Goal: Task Accomplishment & Management: Use online tool/utility

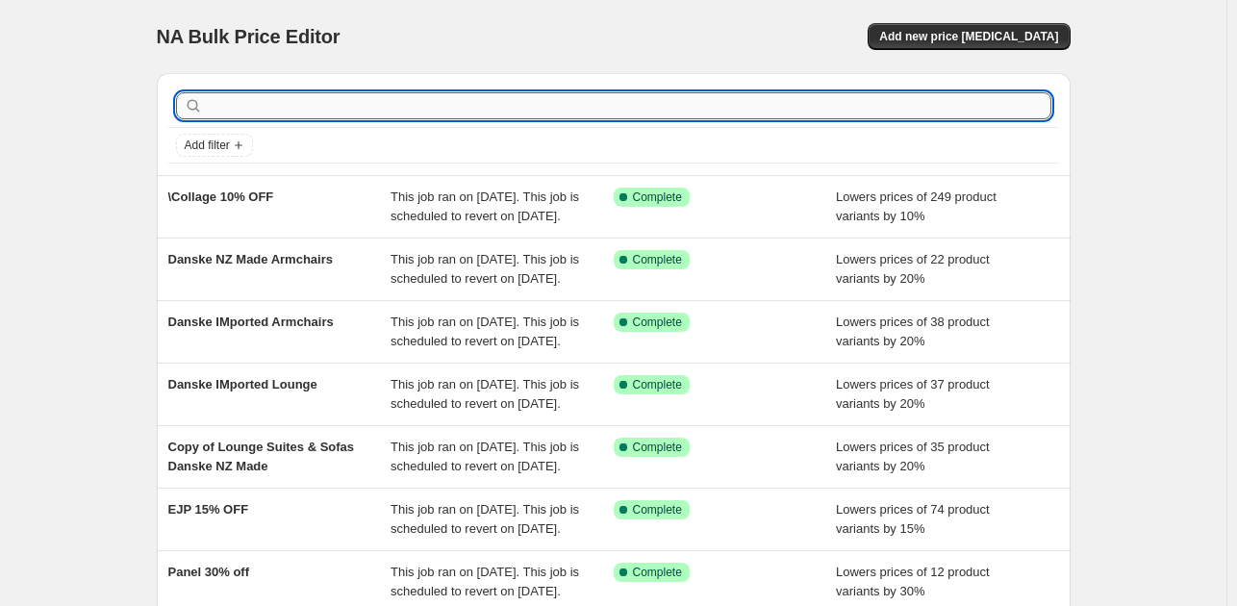
click at [263, 96] on input "text" at bounding box center [629, 105] width 844 height 27
paste input "DANSKE Imported sale"
type input "DANSKE Imported sale"
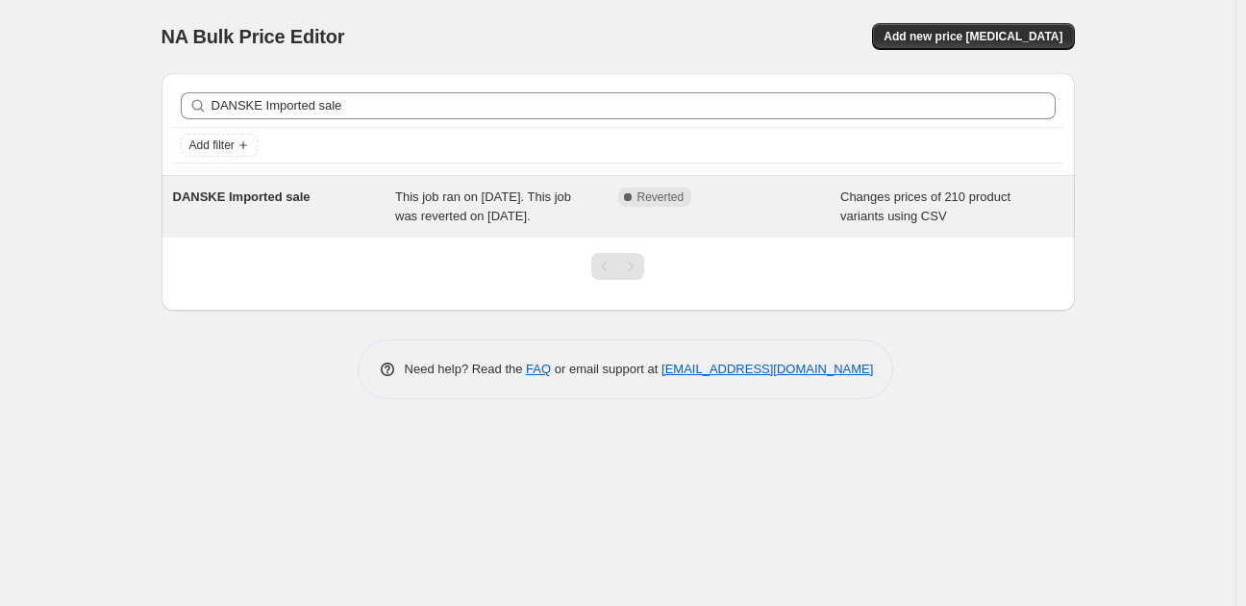
click at [440, 215] on span "This job ran on July 31, 2025. This job was reverted on August 25, 2025." at bounding box center [483, 206] width 176 height 34
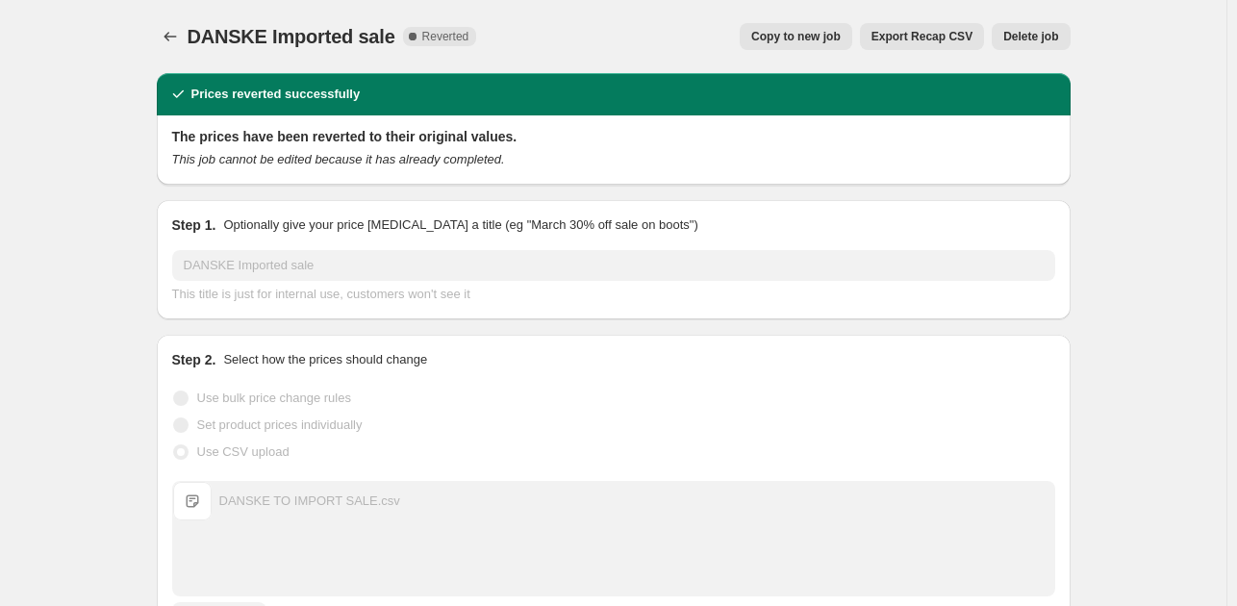
click at [822, 38] on span "Copy to new job" at bounding box center [795, 36] width 89 height 15
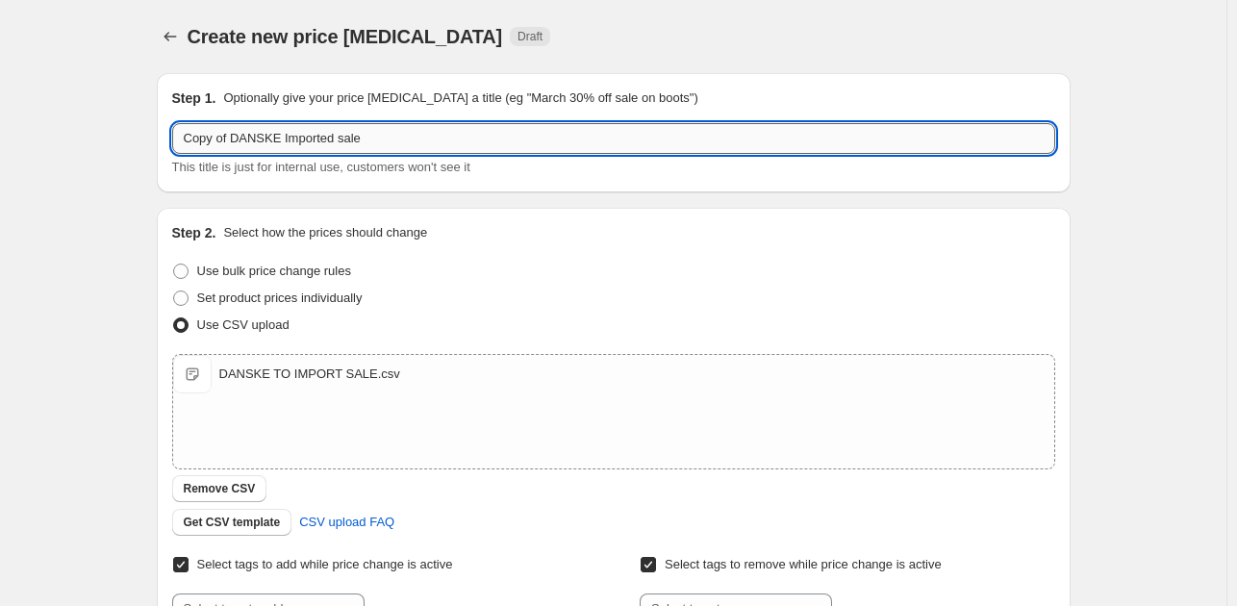
click at [241, 133] on input "Copy of DANSKE Imported sale" at bounding box center [613, 138] width 883 height 31
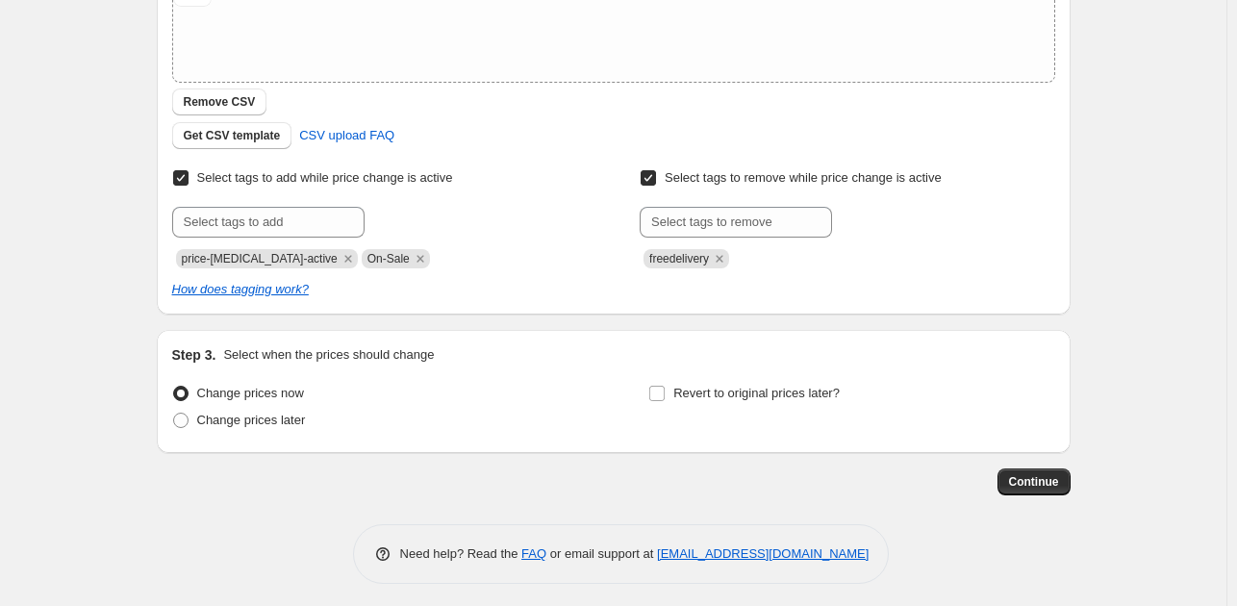
scroll to position [392, 0]
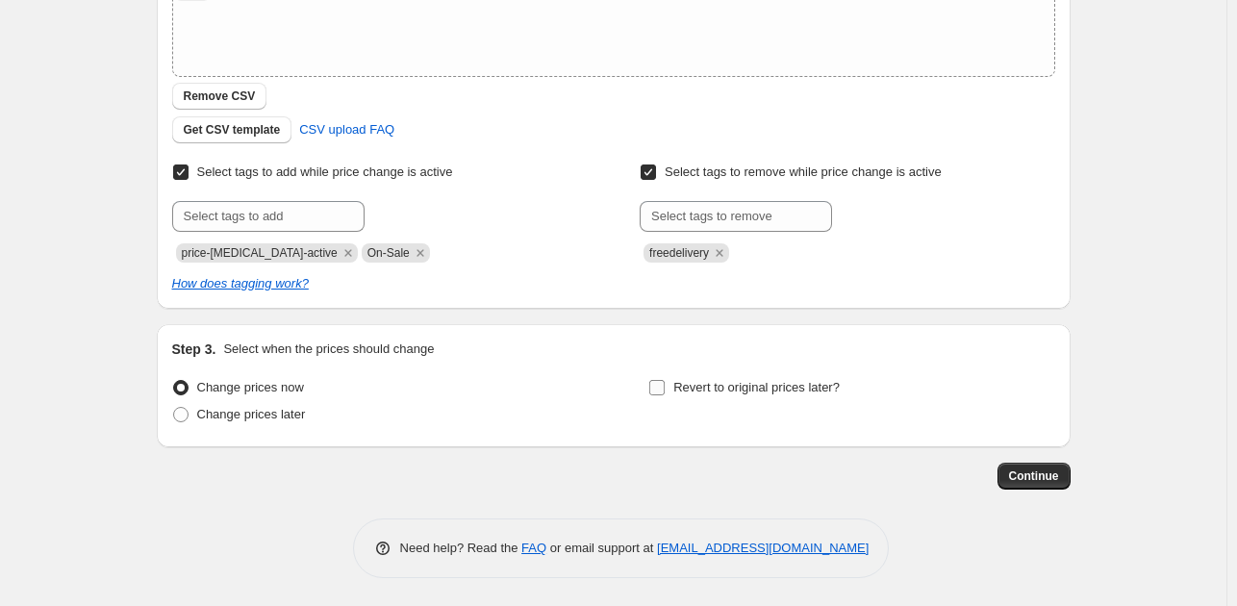
type input "DANSKE Imported sale"
click at [656, 396] on label "Revert to original prices later?" at bounding box center [743, 387] width 191 height 27
click at [656, 395] on input "Revert to original prices later?" at bounding box center [656, 387] width 15 height 15
checkbox input "true"
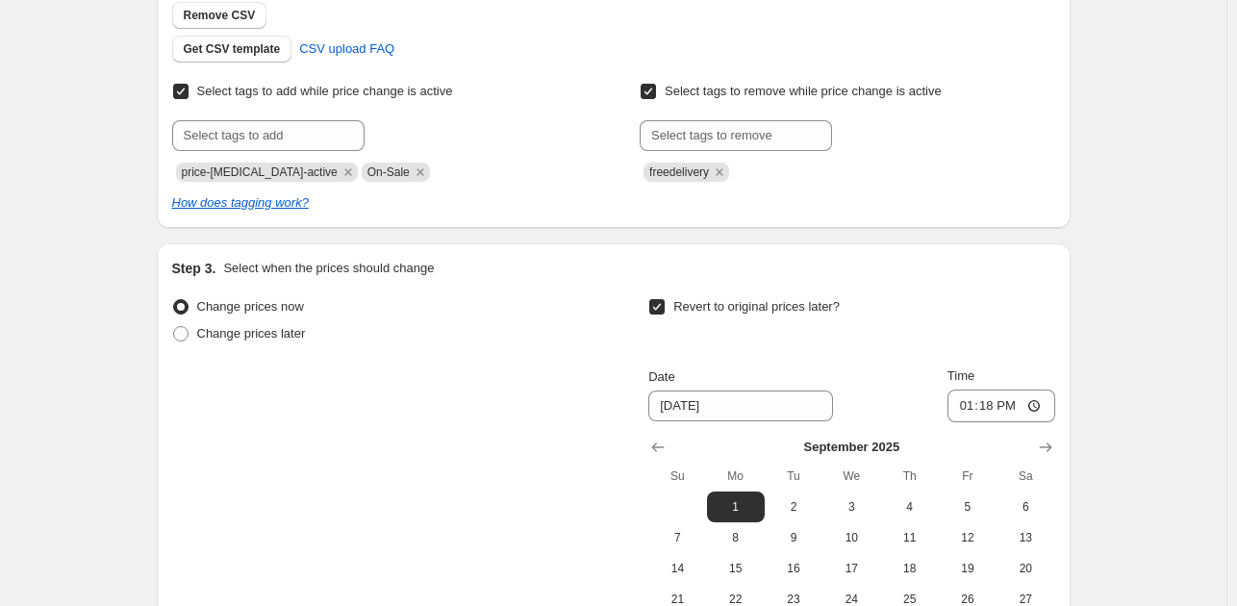
scroll to position [681, 0]
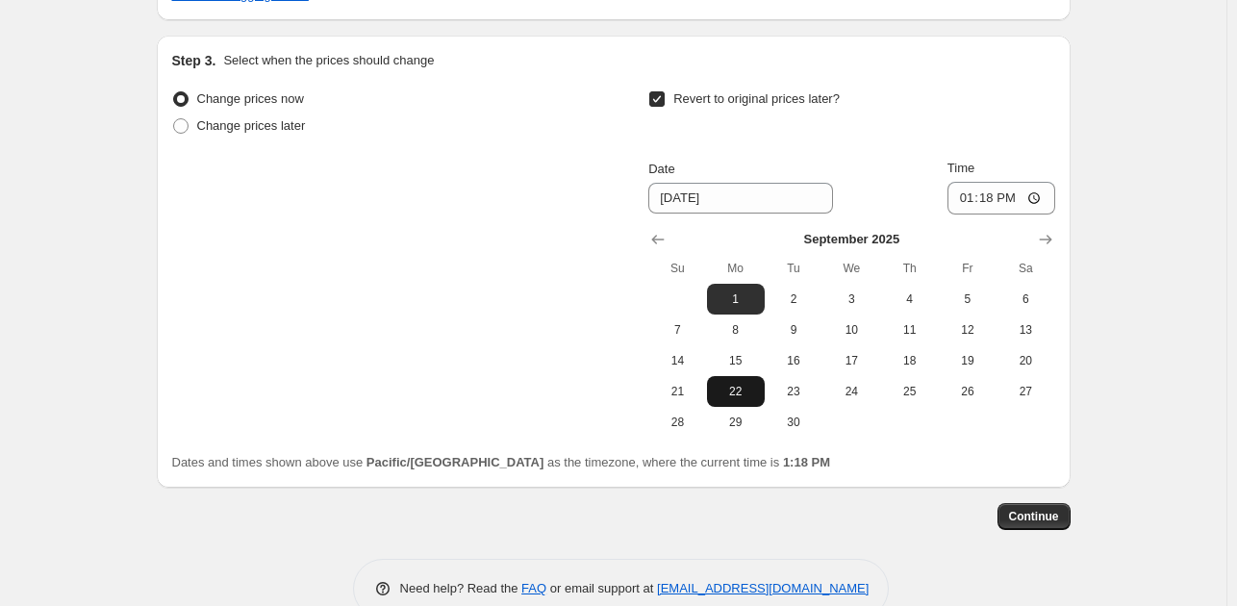
click at [735, 390] on span "22" at bounding box center [735, 391] width 42 height 15
type input "9/22/2025"
click at [1031, 516] on span "Continue" at bounding box center [1034, 516] width 50 height 15
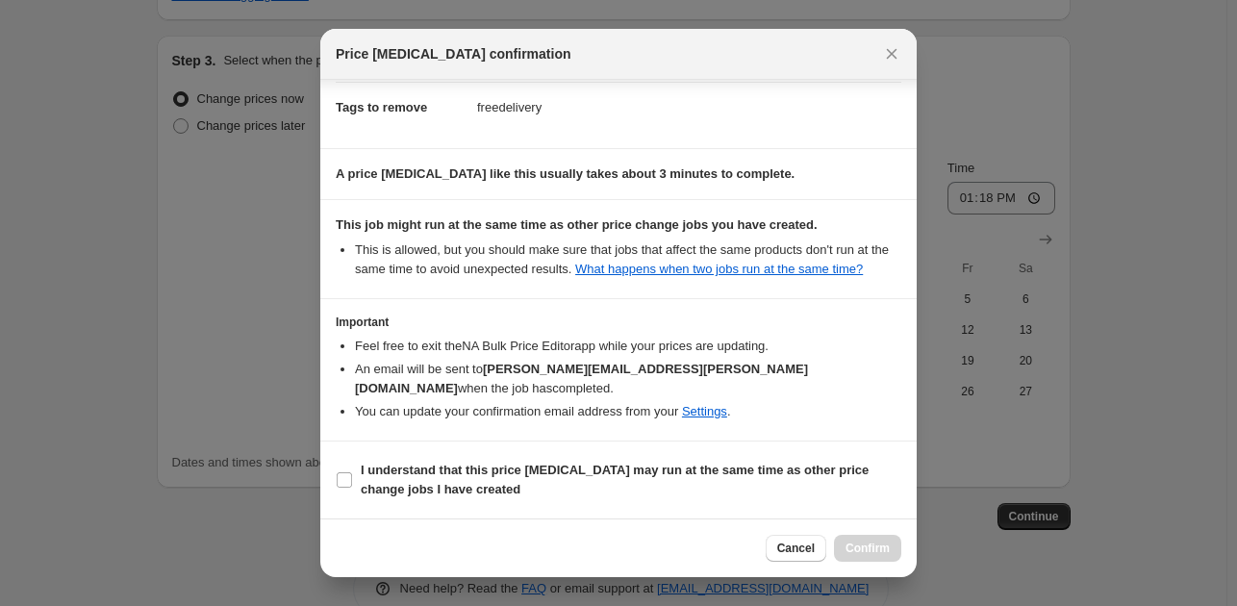
scroll to position [220, 0]
click at [412, 476] on b "I understand that this price change job may run at the same time as other price…" at bounding box center [615, 480] width 508 height 34
click at [352, 476] on input "I understand that this price change job may run at the same time as other price…" at bounding box center [344, 479] width 15 height 15
checkbox input "true"
click at [864, 547] on span "Confirm" at bounding box center [867, 547] width 44 height 15
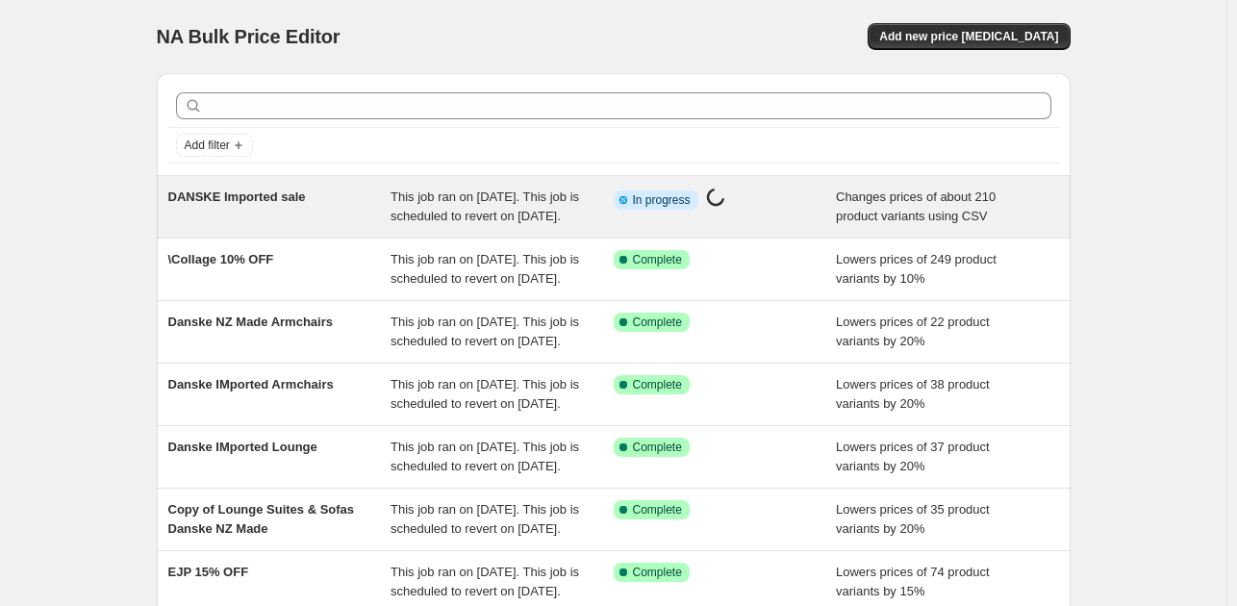
click at [249, 195] on span "DANSKE Imported sale" at bounding box center [237, 196] width 138 height 14
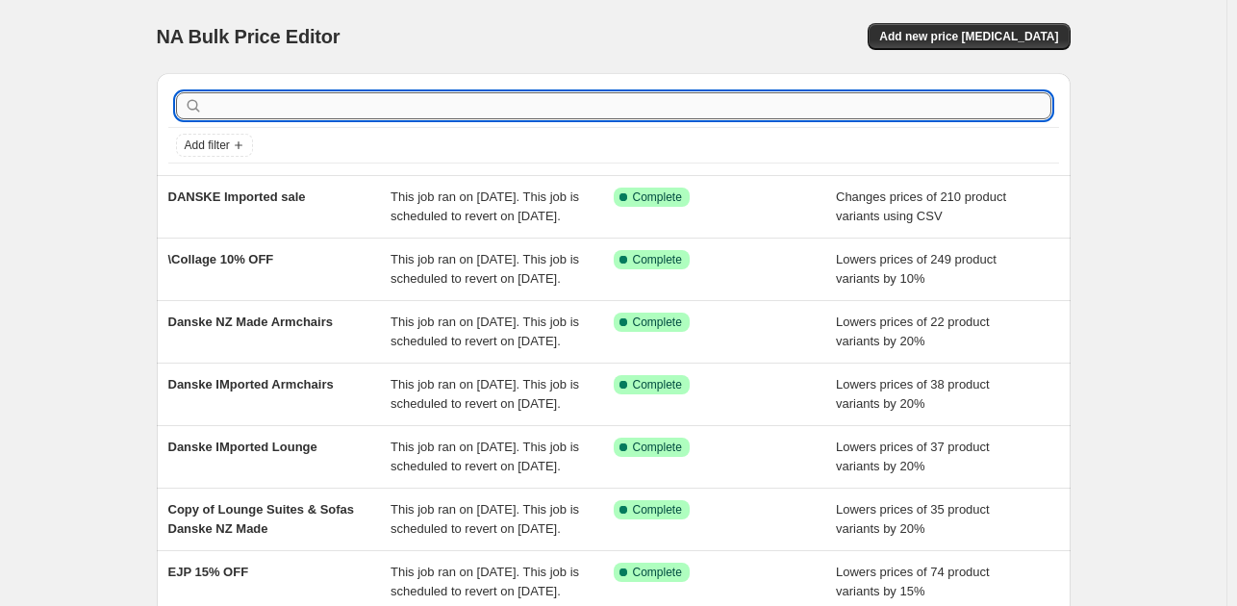
click at [296, 107] on input "text" at bounding box center [629, 105] width 844 height 27
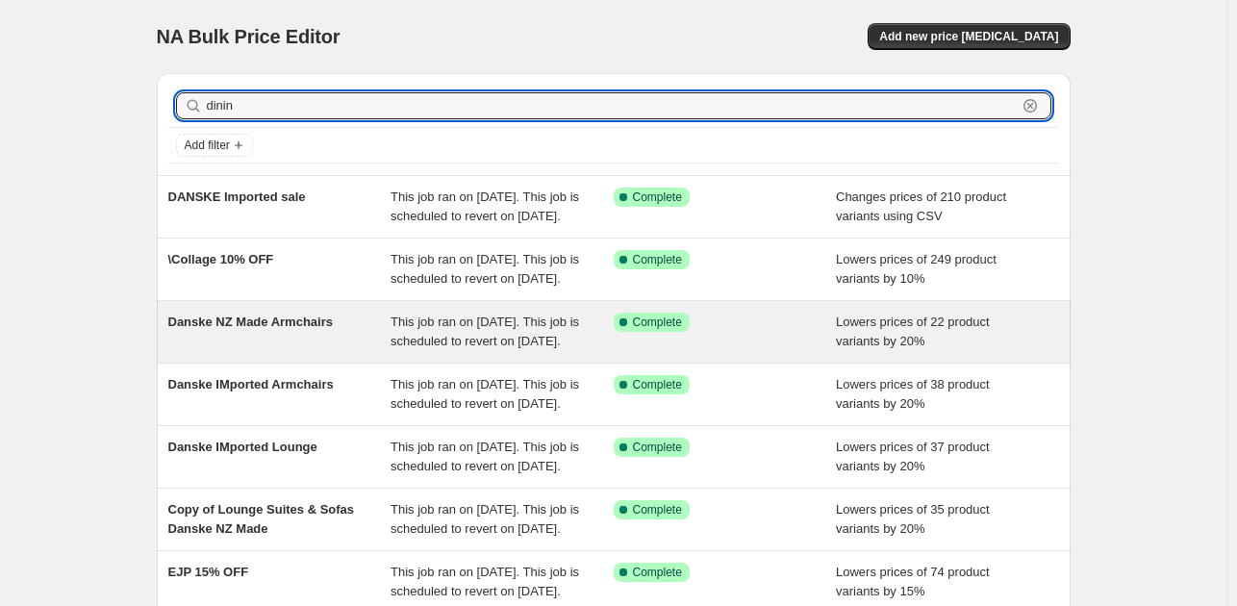
type input "dining"
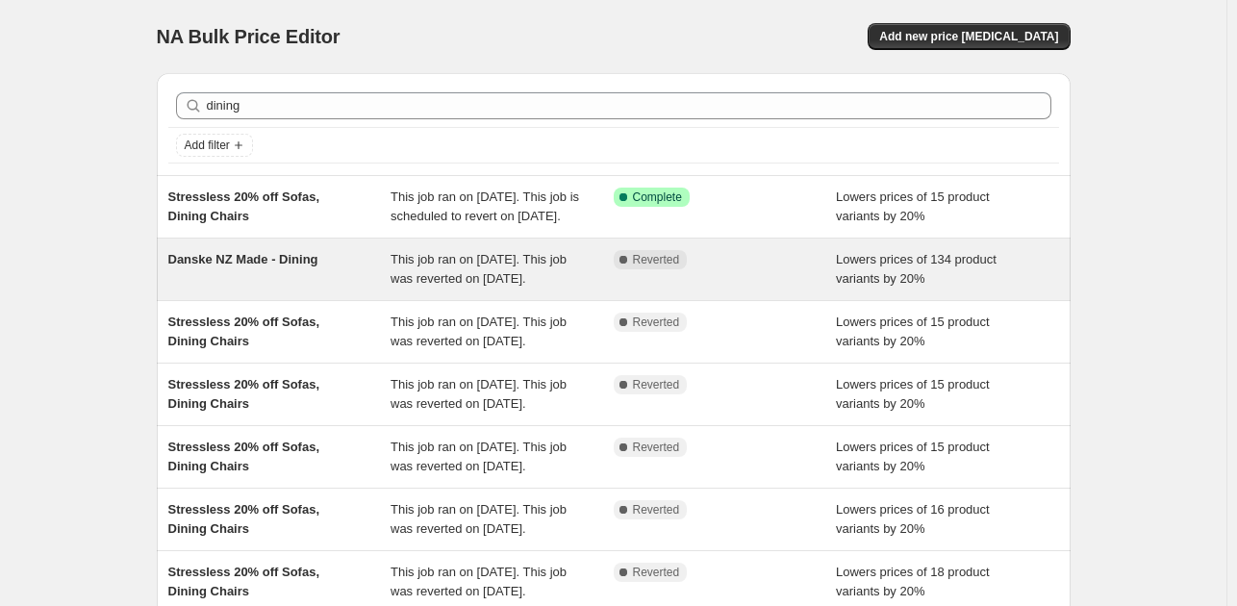
click at [390, 288] on div "Danske NZ Made - Dining" at bounding box center [279, 269] width 223 height 38
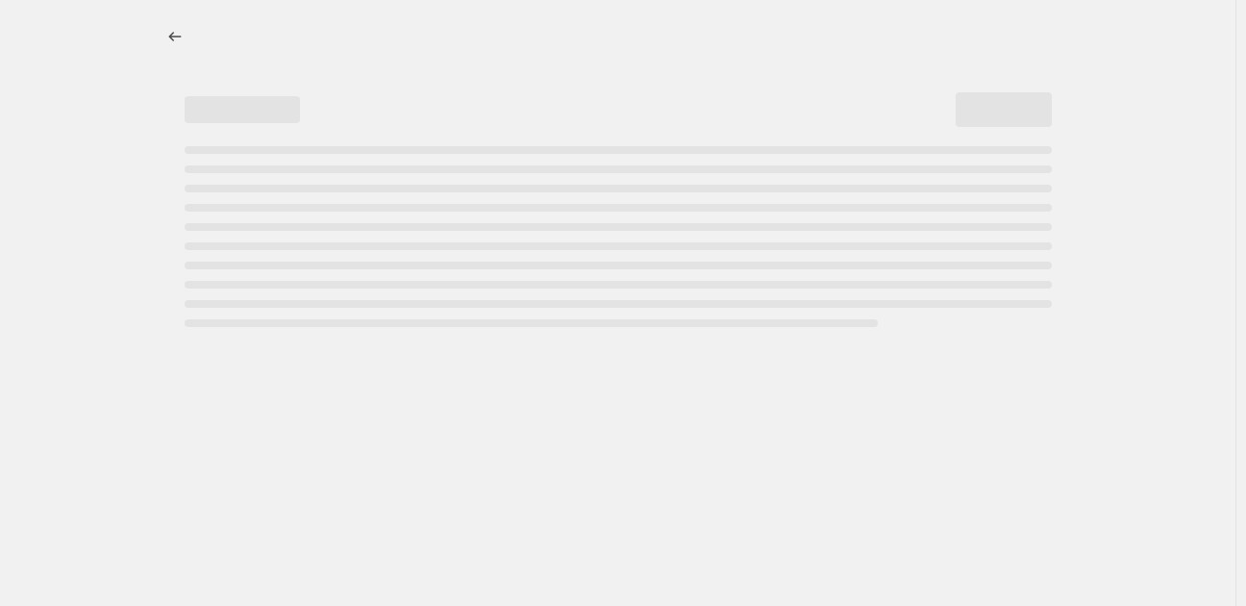
select select "percentage"
select select "pp"
select select "collection"
select select "vendor"
select select "not_equal"
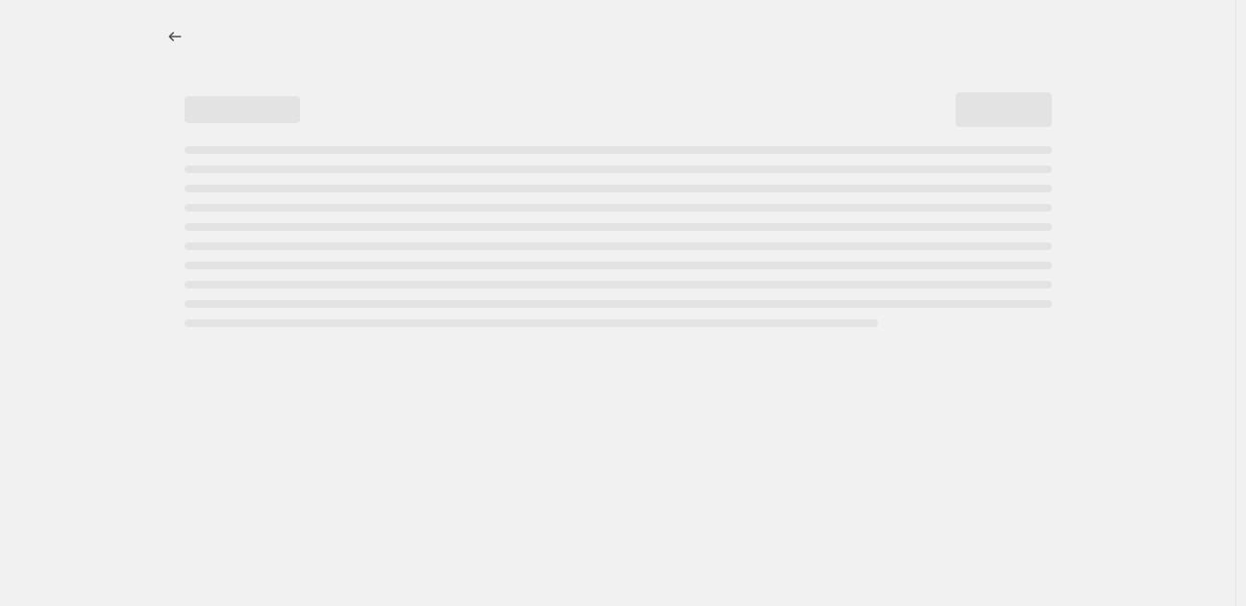
select select "not_equal"
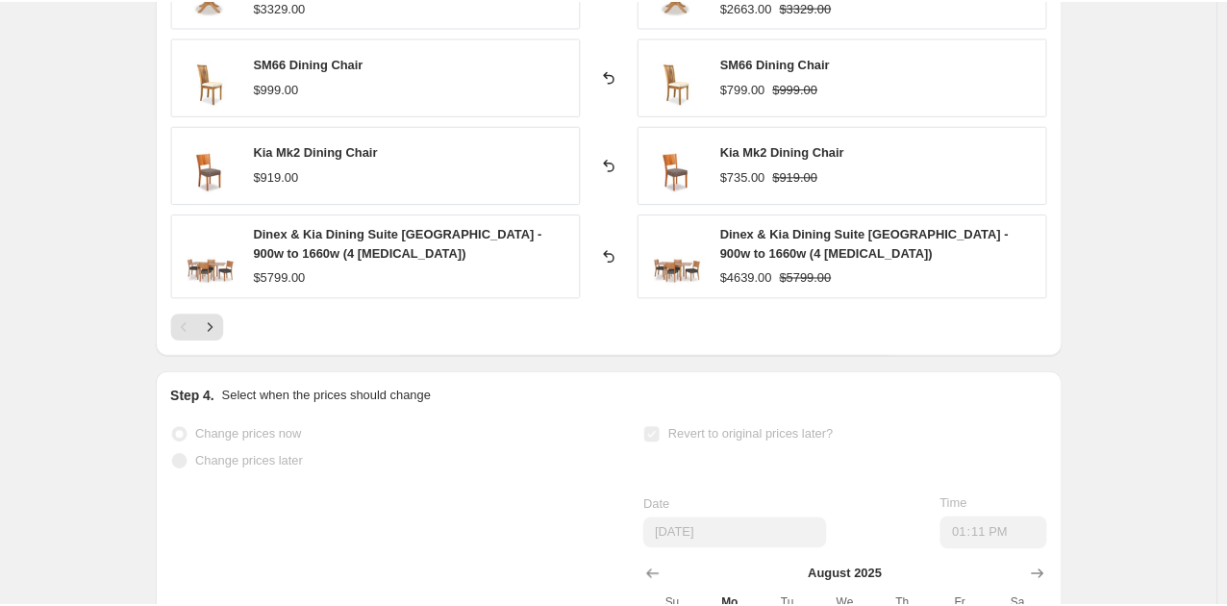
scroll to position [2308, 0]
